Goal: Check status: Check status

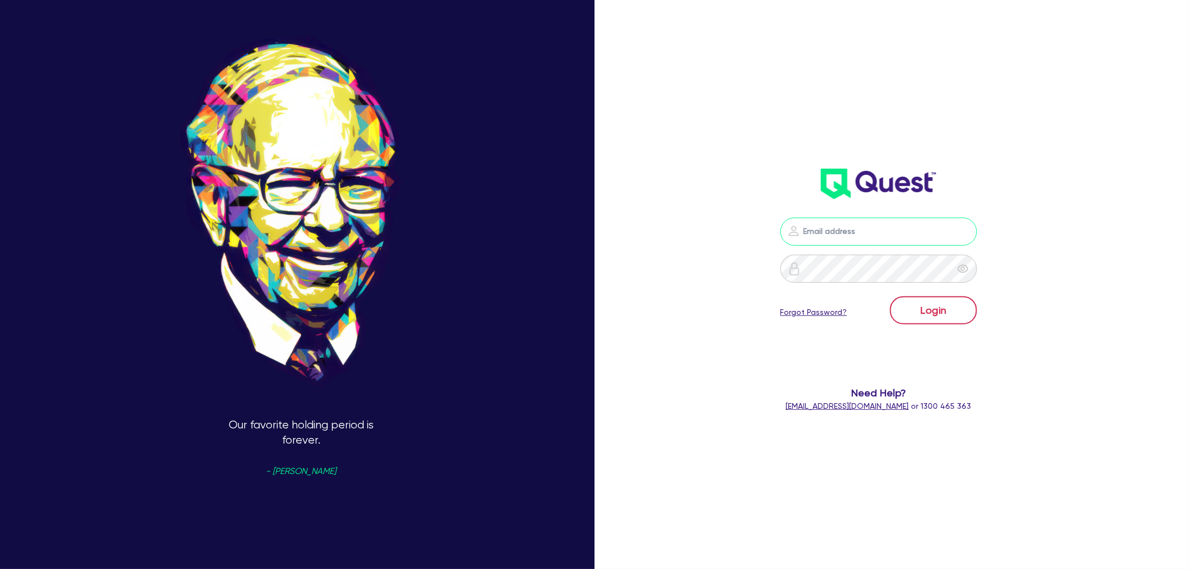
type input "[EMAIL_ADDRESS][PERSON_NAME][DOMAIN_NAME]"
click at [937, 310] on button "Login" at bounding box center [933, 310] width 87 height 28
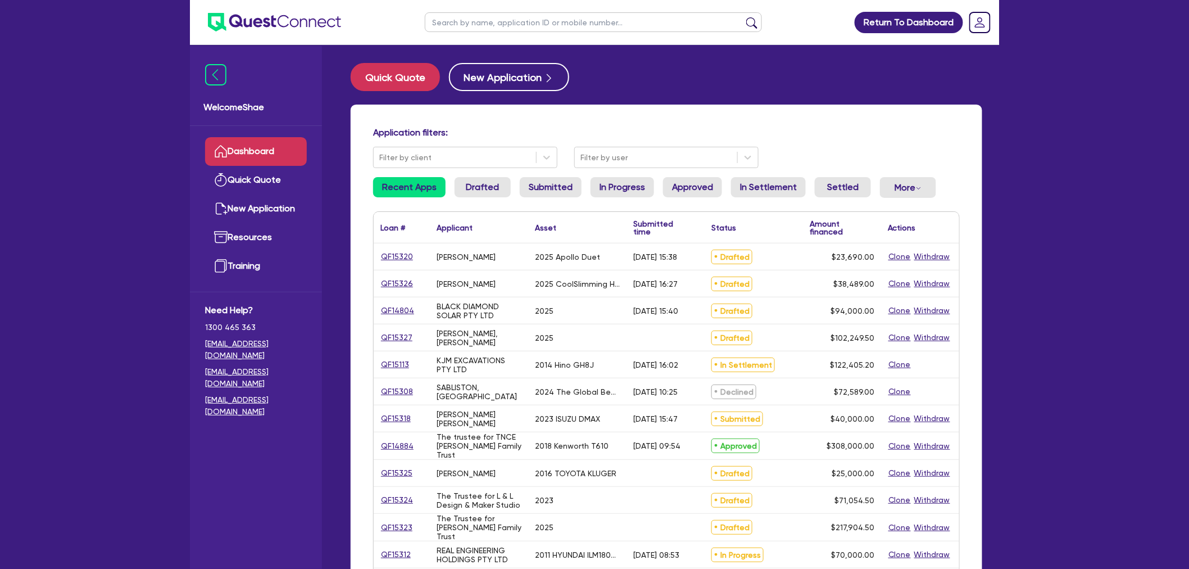
click at [452, 21] on input "text" at bounding box center [593, 22] width 337 height 20
paste input "QF15288"
type input "QF15288"
click at [743, 17] on button "submit" at bounding box center [752, 25] width 18 height 16
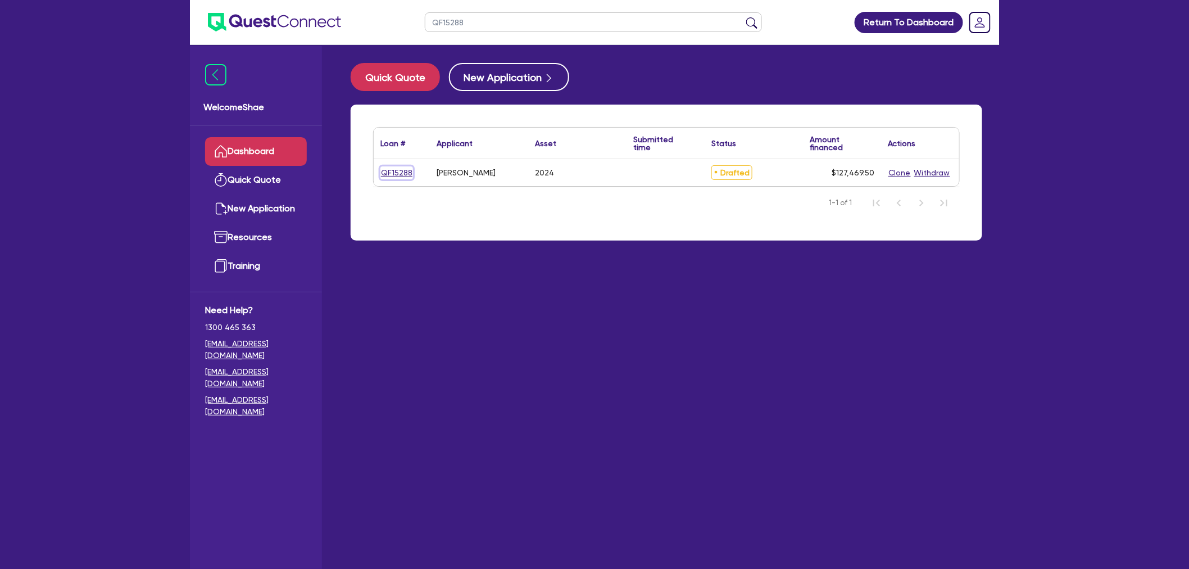
click at [405, 169] on link "QF15288" at bounding box center [396, 172] width 33 height 13
select select "CARS_AND_LIGHT_TRUCKS"
select select "PASSENGER_VEHICLES"
